Goal: Task Accomplishment & Management: Use online tool/utility

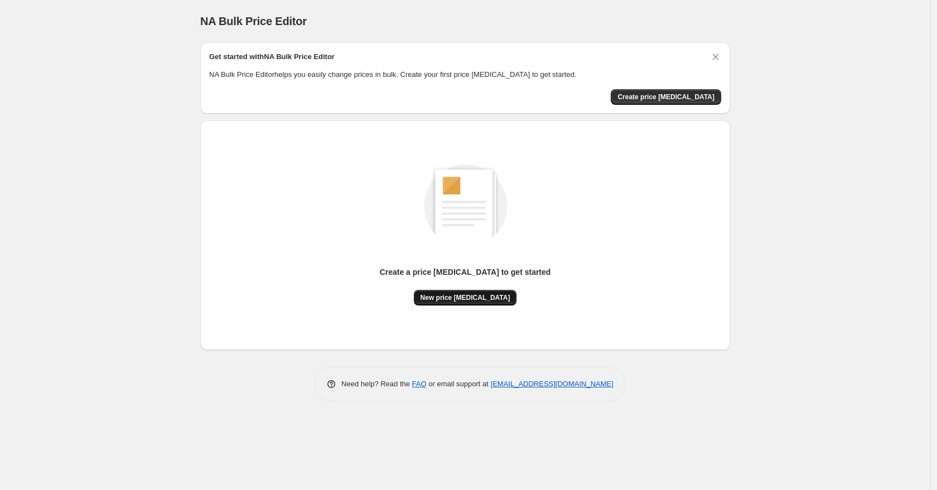
click at [475, 295] on span "New price [MEDICAL_DATA]" at bounding box center [465, 297] width 90 height 9
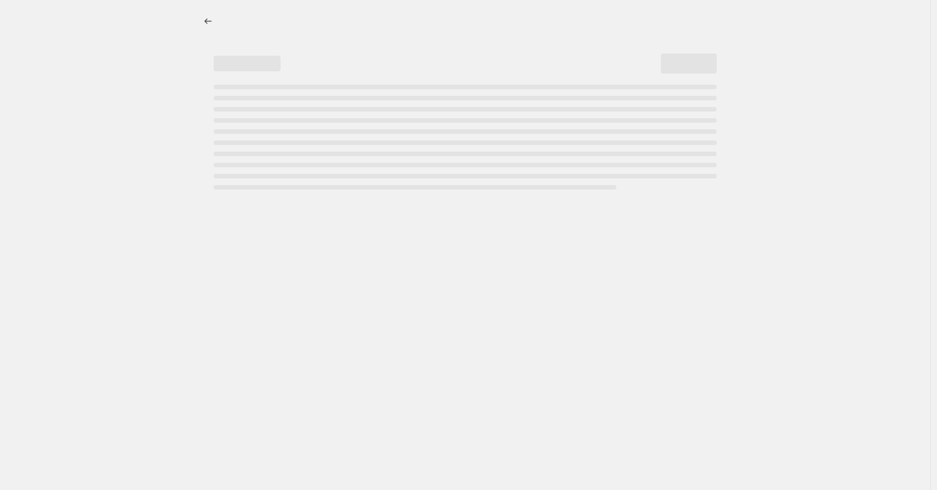
select select "percentage"
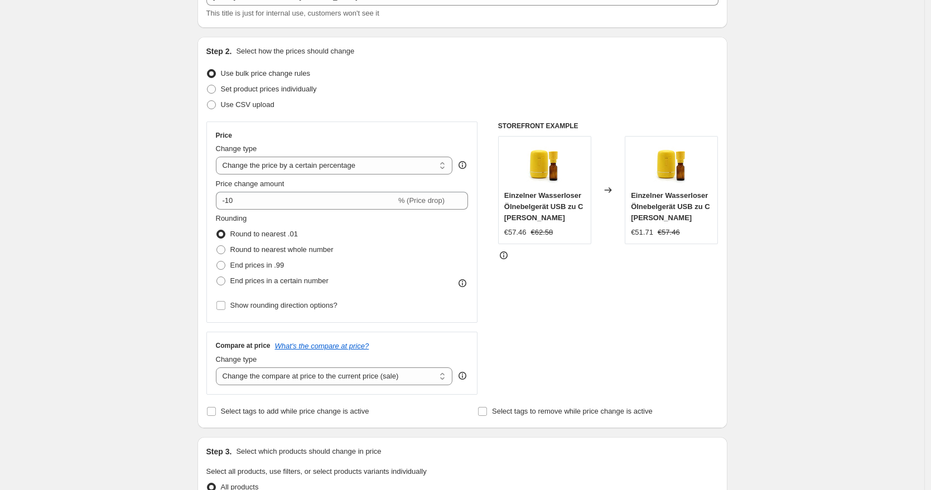
scroll to position [102, 0]
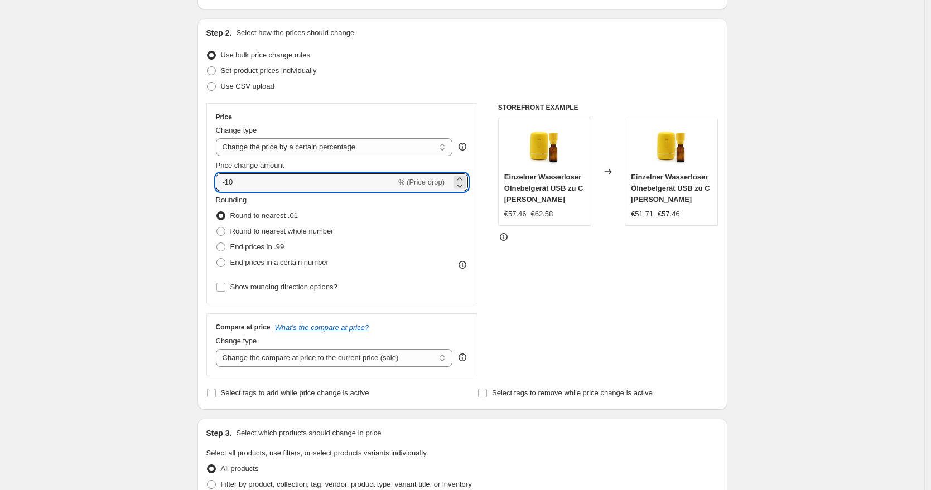
drag, startPoint x: 265, startPoint y: 186, endPoint x: 150, endPoint y: 180, distance: 115.0
click at [150, 180] on div "Create new price [MEDICAL_DATA]. This page is ready Create new price [MEDICAL_D…" at bounding box center [462, 462] width 924 height 1129
type input "45"
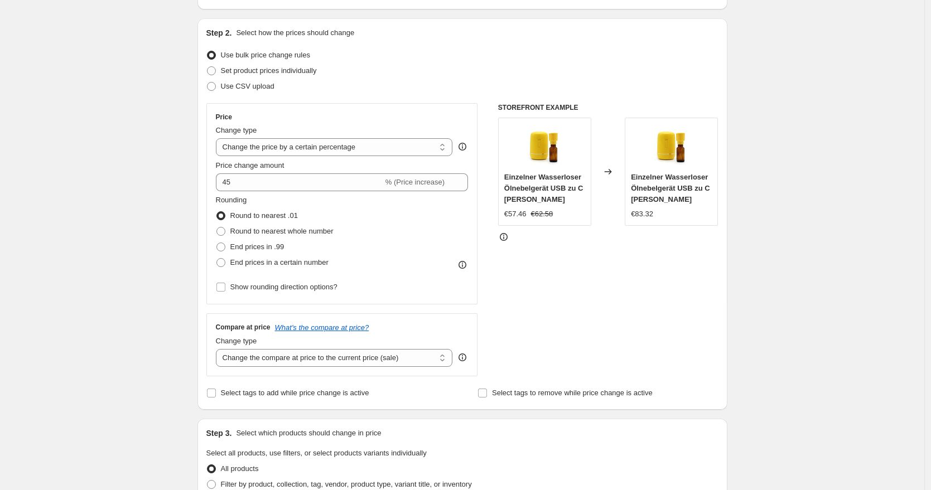
click at [320, 94] on div "Step 2. Select how the prices should change Use bulk price change rules Set pro…" at bounding box center [462, 214] width 512 height 374
click at [286, 260] on span "End prices in a certain number" at bounding box center [279, 262] width 98 height 8
click at [217, 259] on input "End prices in a certain number" at bounding box center [216, 258] width 1 height 1
radio input "true"
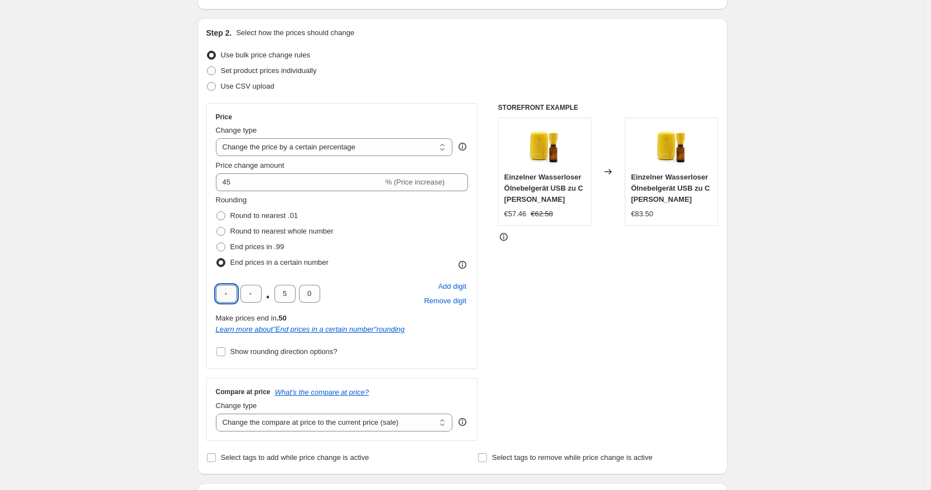
drag, startPoint x: 230, startPoint y: 292, endPoint x: 235, endPoint y: 300, distance: 9.8
click at [231, 292] on input "text" at bounding box center [226, 294] width 21 height 18
type input "9"
type input "5"
click at [637, 289] on div "STOREFRONT EXAMPLE Einzelner Wasserloser Ölnebelgerät USB zu C Gelb €57.46 €62.…" at bounding box center [608, 272] width 220 height 338
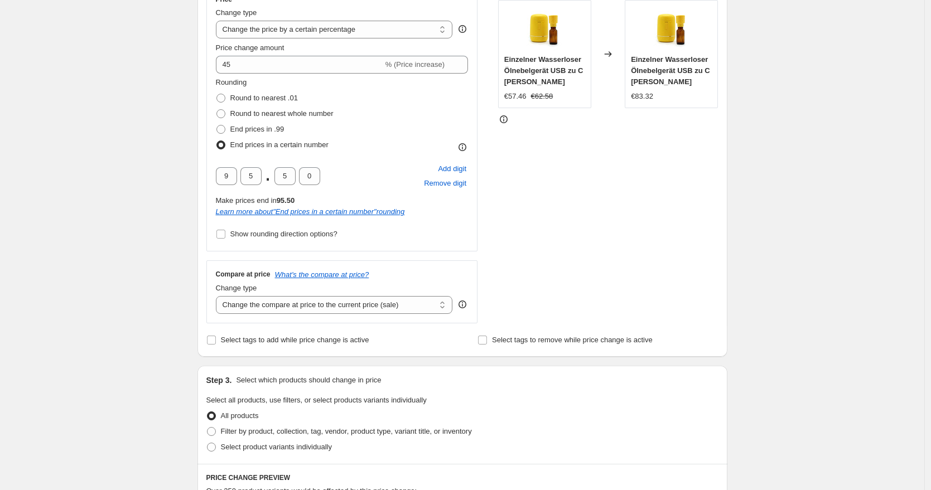
scroll to position [172, 0]
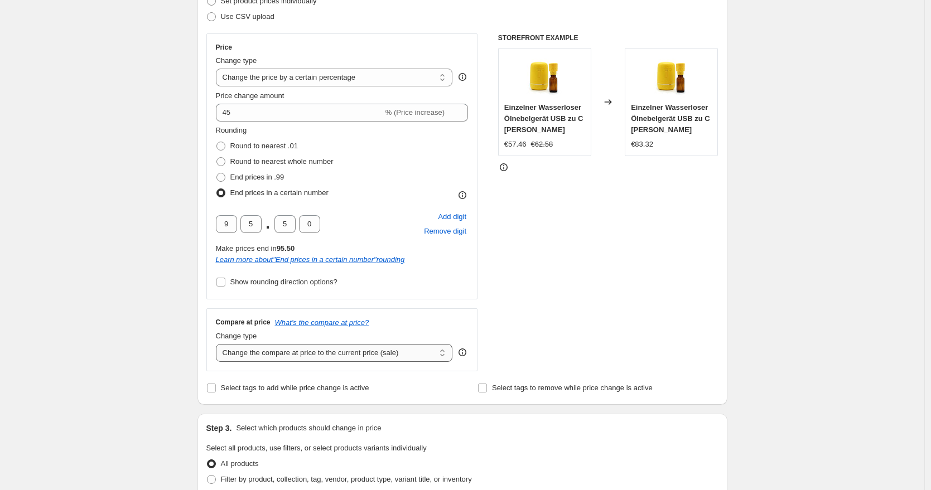
click at [397, 352] on select "Change the compare at price to the current price (sale) Change the compare at p…" at bounding box center [334, 353] width 237 height 18
select select "remove"
click at [219, 344] on select "Change the compare at price to the current price (sale) Change the compare at p…" at bounding box center [334, 353] width 237 height 18
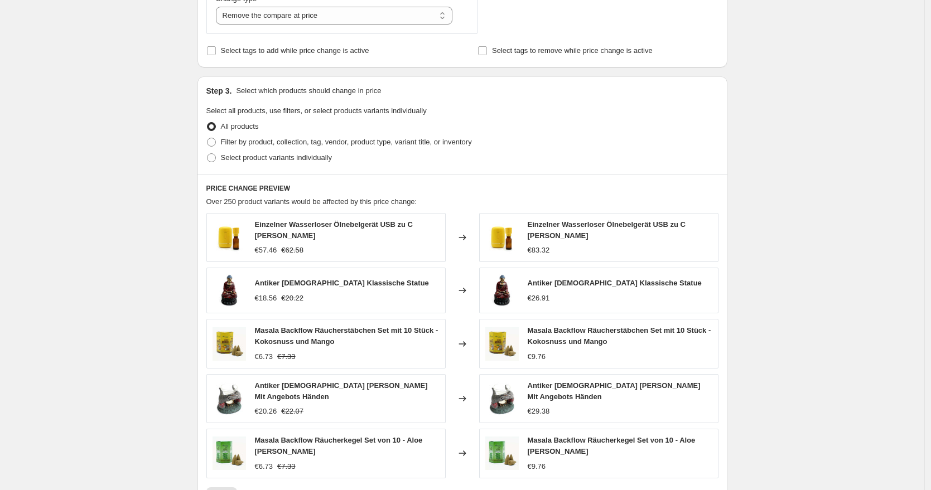
scroll to position [696, 0]
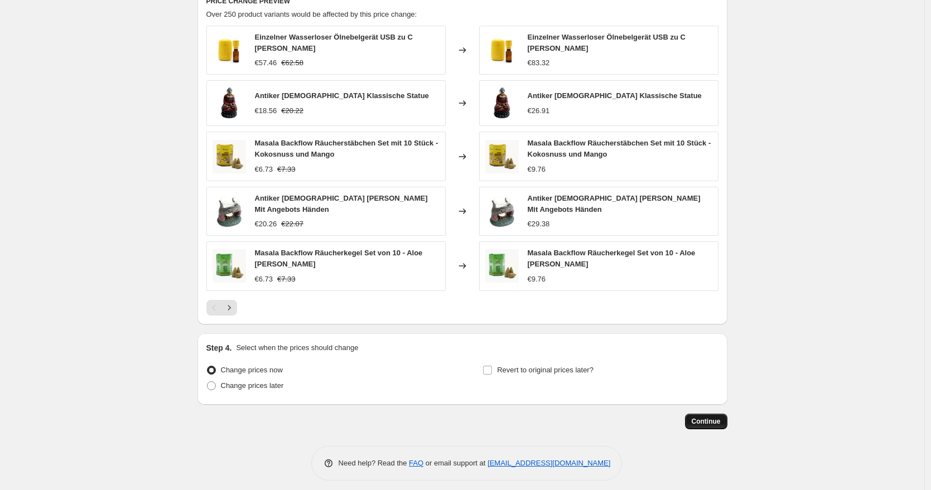
click at [714, 417] on span "Continue" at bounding box center [705, 421] width 29 height 9
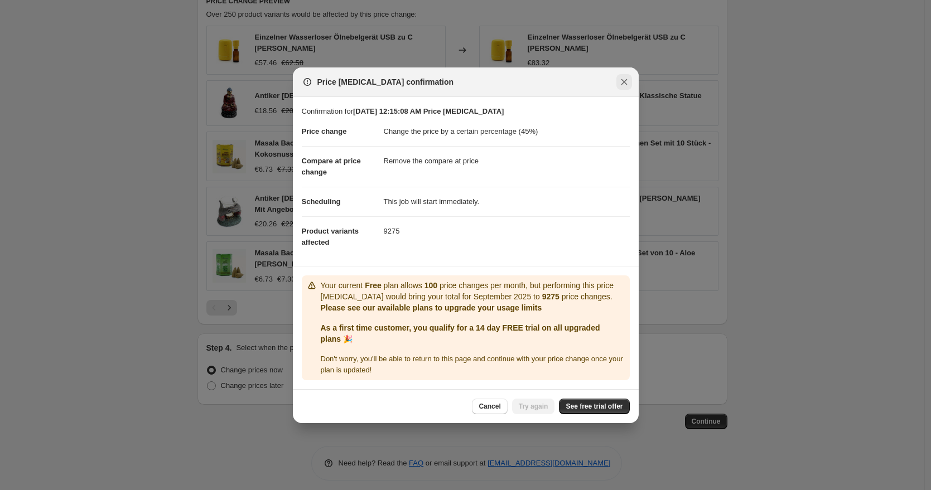
click at [621, 76] on icon "Close" at bounding box center [623, 81] width 11 height 11
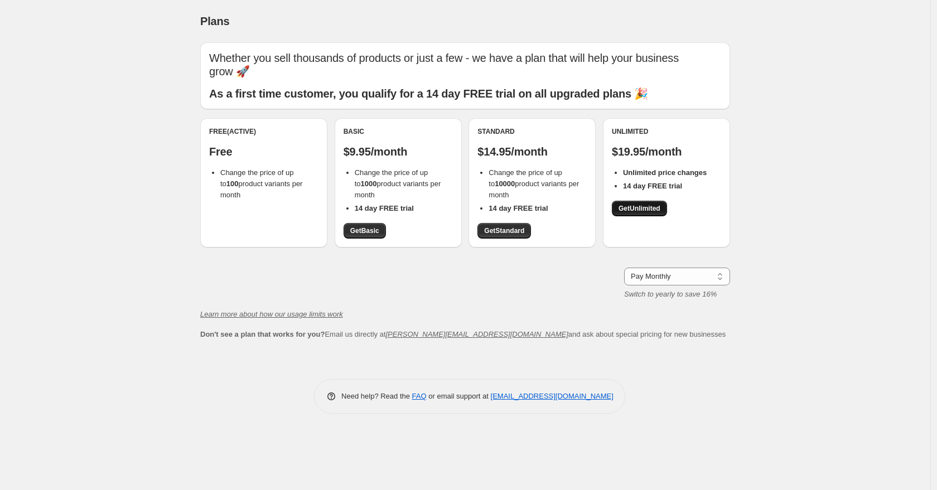
click at [638, 201] on link "Get Unlimited" at bounding box center [639, 209] width 55 height 16
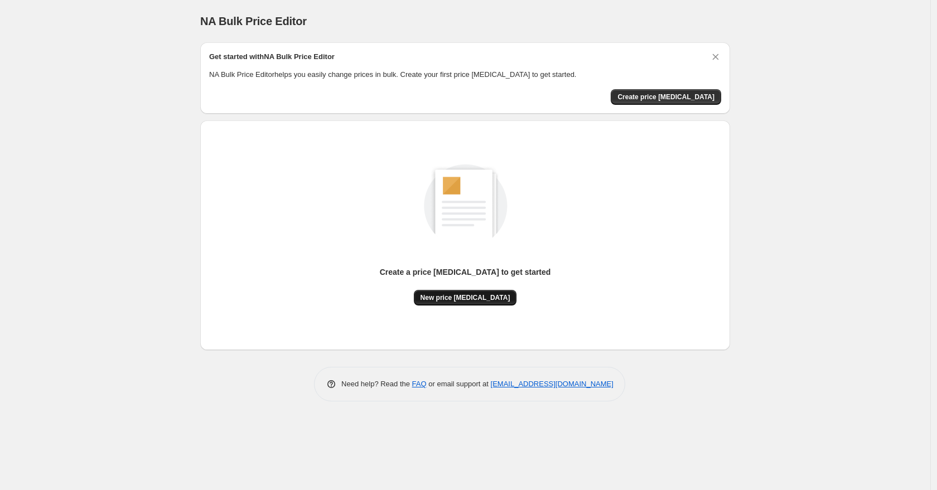
click at [467, 297] on span "New price [MEDICAL_DATA]" at bounding box center [465, 297] width 90 height 9
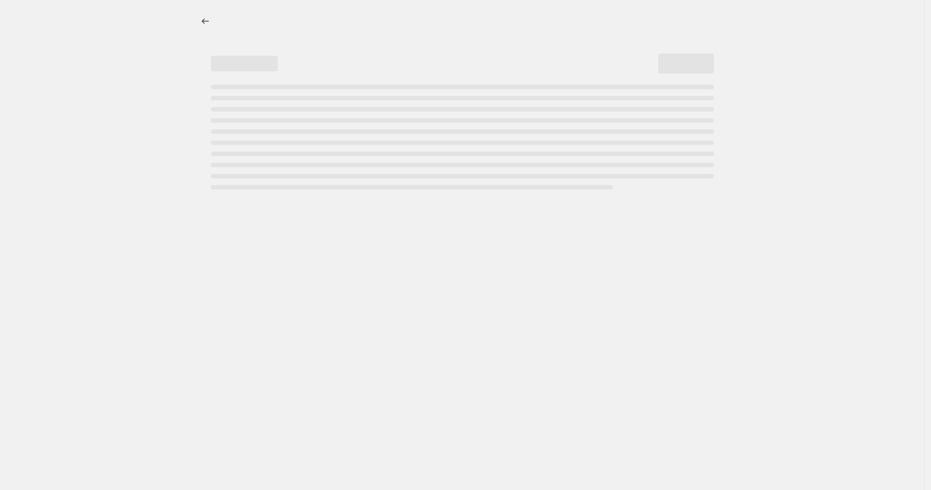
select select "percentage"
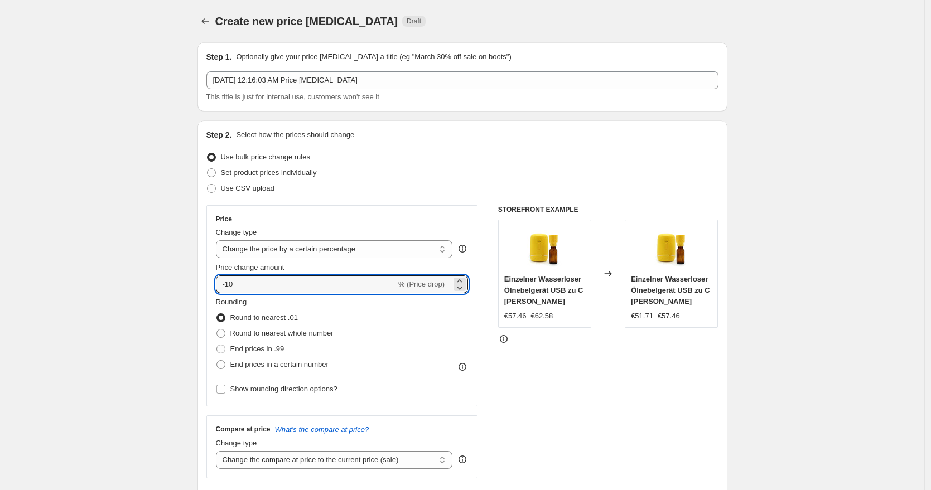
drag, startPoint x: 275, startPoint y: 284, endPoint x: 177, endPoint y: 285, distance: 98.7
type input "25"
click at [278, 364] on span "End prices in a certain number" at bounding box center [279, 364] width 98 height 8
click at [217, 361] on input "End prices in a certain number" at bounding box center [216, 360] width 1 height 1
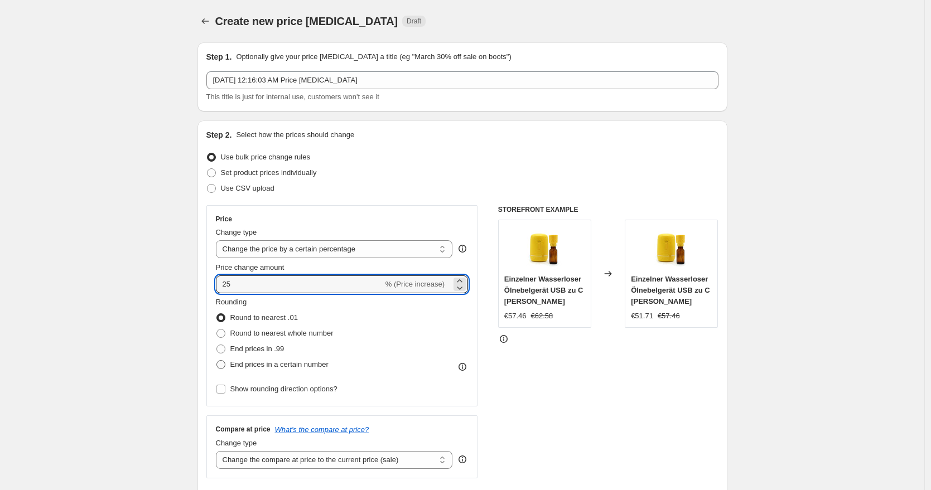
radio input "true"
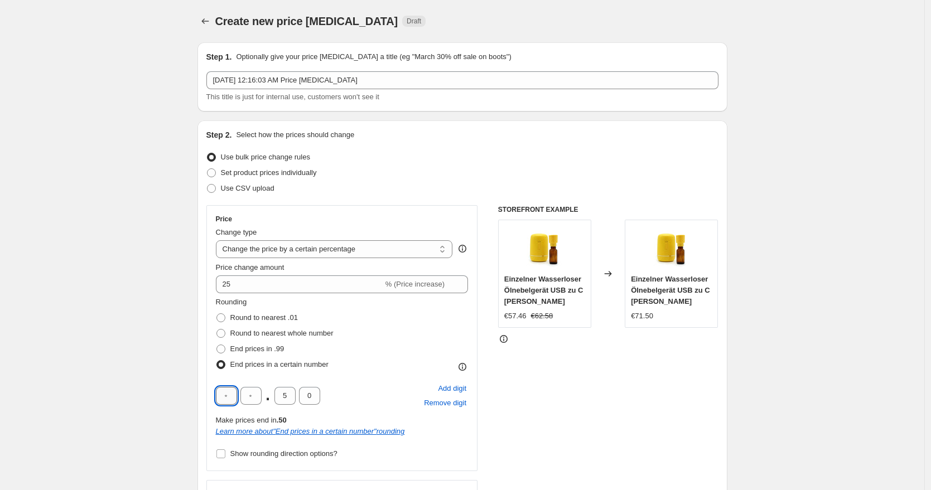
click at [234, 397] on input "text" at bounding box center [226, 396] width 21 height 18
type input "9"
type input "5"
click at [399, 351] on div "Rounding Round to nearest .01 Round to nearest whole number End prices in .99 E…" at bounding box center [342, 335] width 253 height 76
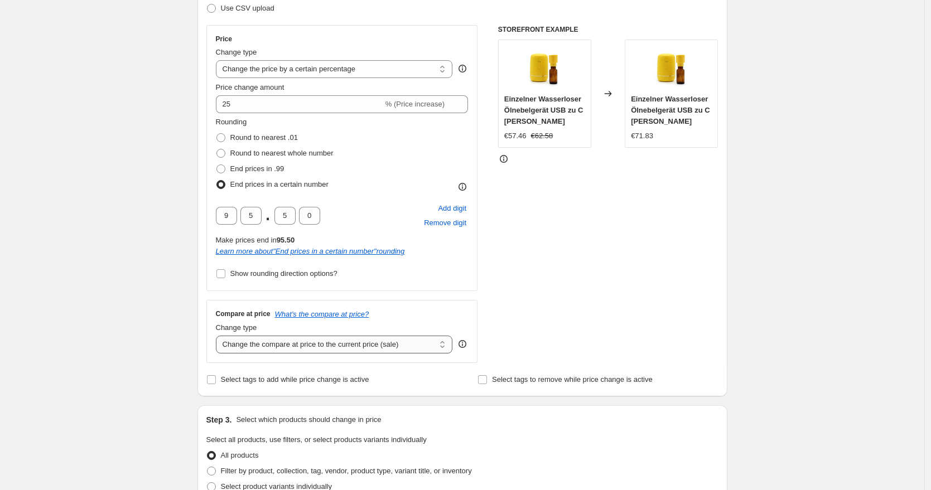
scroll to position [186, 0]
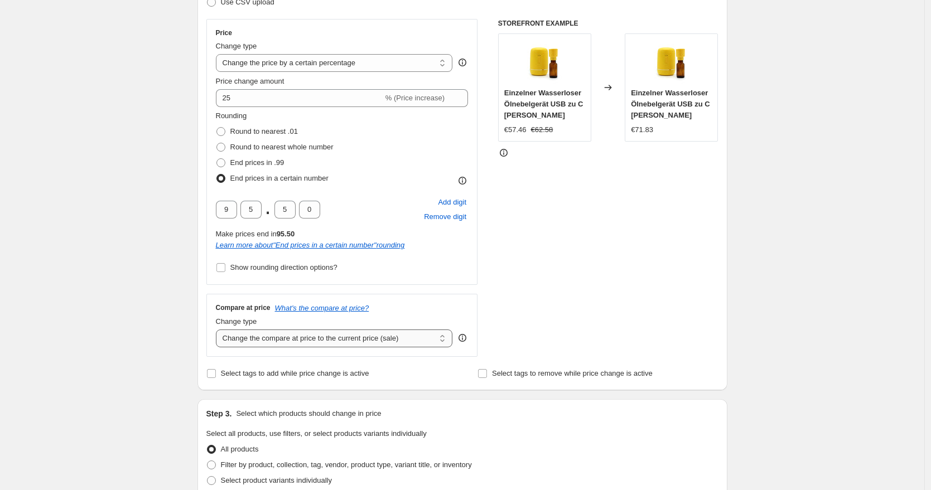
click at [314, 337] on select "Change the compare at price to the current price (sale) Change the compare at p…" at bounding box center [334, 339] width 237 height 18
select select "remove"
click at [219, 330] on select "Change the compare at price to the current price (sale) Change the compare at p…" at bounding box center [334, 339] width 237 height 18
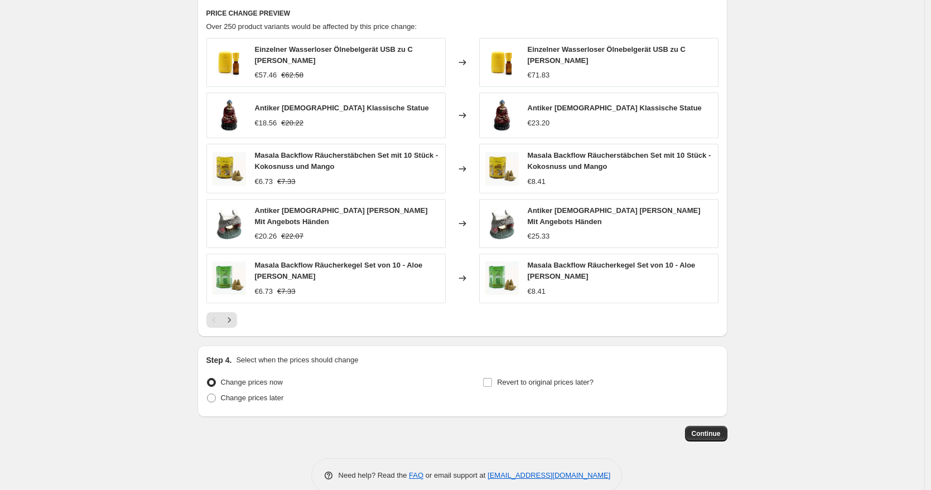
scroll to position [696, 0]
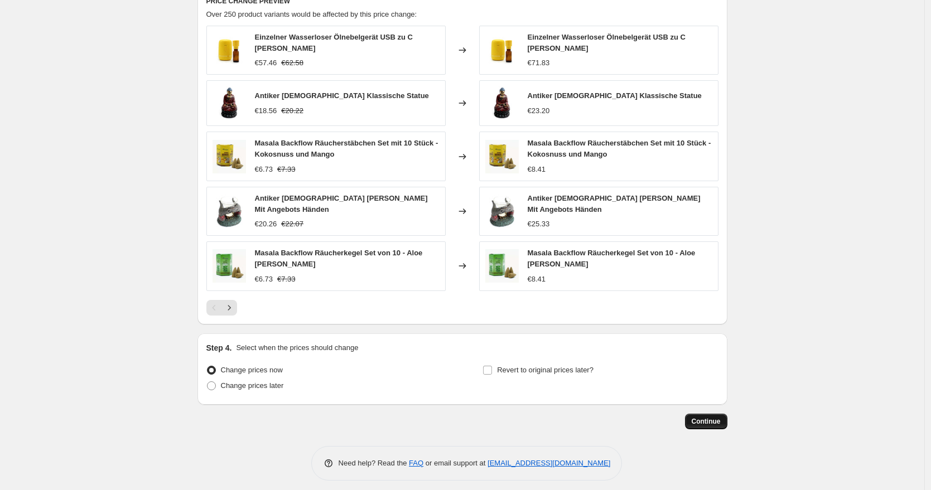
click at [692, 414] on button "Continue" at bounding box center [706, 422] width 42 height 16
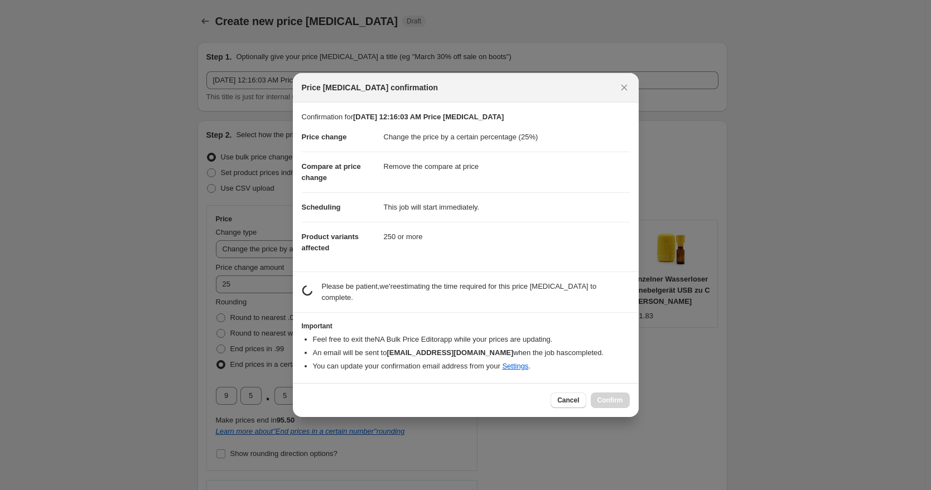
scroll to position [0, 0]
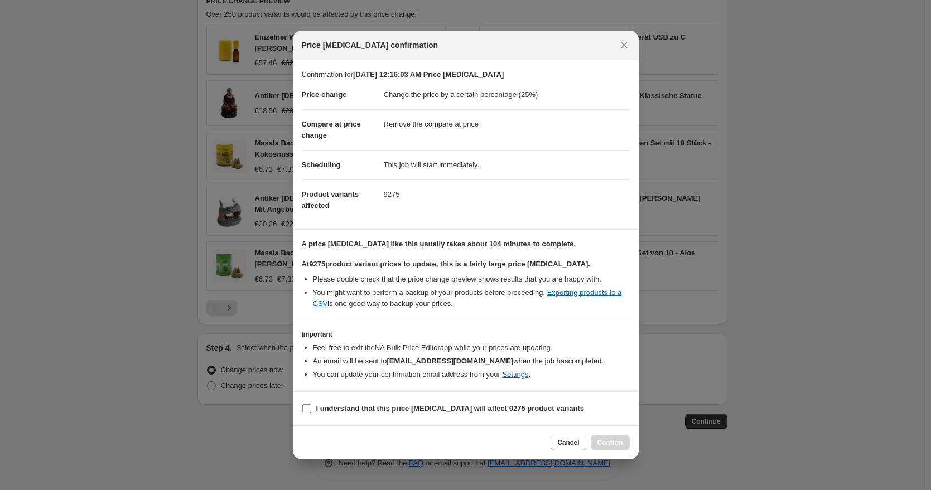
click at [406, 409] on b "I understand that this price change job will affect 9275 product variants" at bounding box center [450, 408] width 268 height 8
click at [311, 409] on input "I understand that this price change job will affect 9275 product variants" at bounding box center [306, 408] width 9 height 9
checkbox input "true"
click at [609, 438] on button "Confirm" at bounding box center [609, 443] width 39 height 16
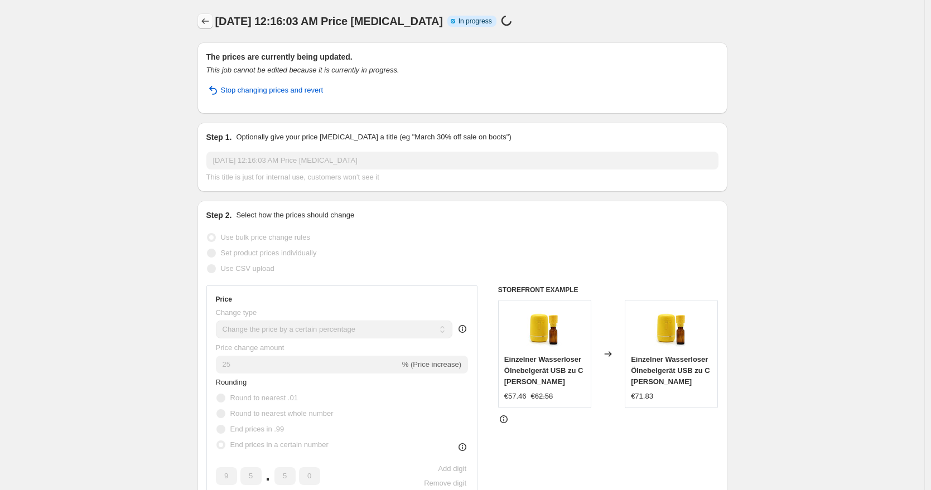
click at [211, 23] on icon "Price change jobs" at bounding box center [205, 21] width 11 height 11
